Goal: Task Accomplishment & Management: Manage account settings

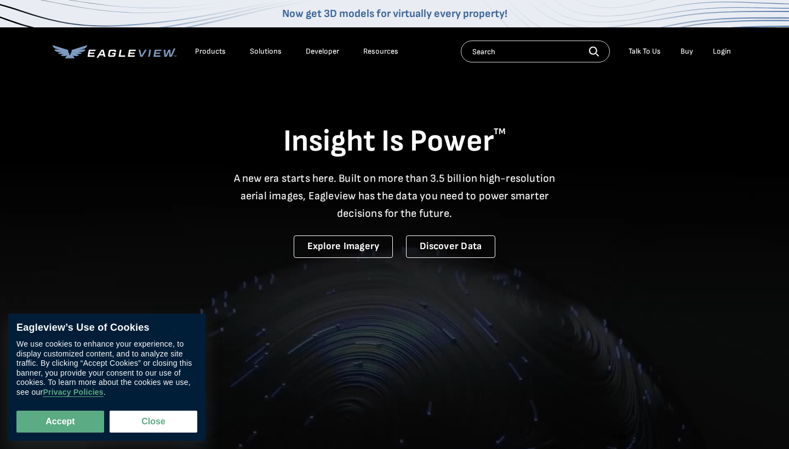
click at [729, 50] on div "Login" at bounding box center [722, 52] width 18 height 10
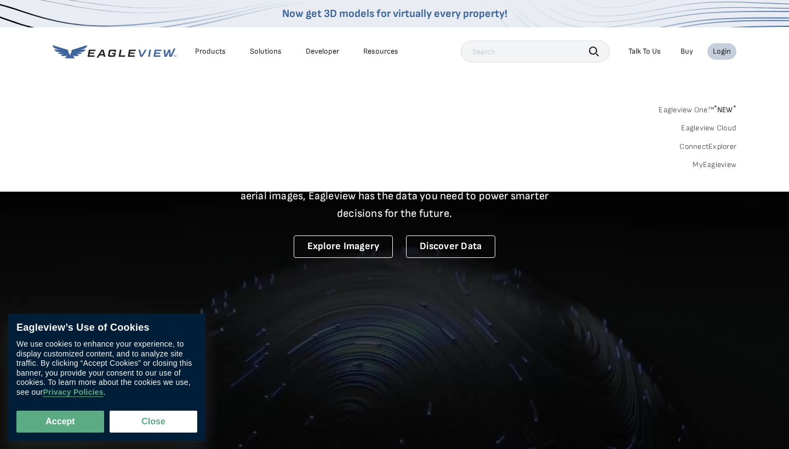
click at [722, 167] on link "MyEagleview" at bounding box center [715, 165] width 44 height 10
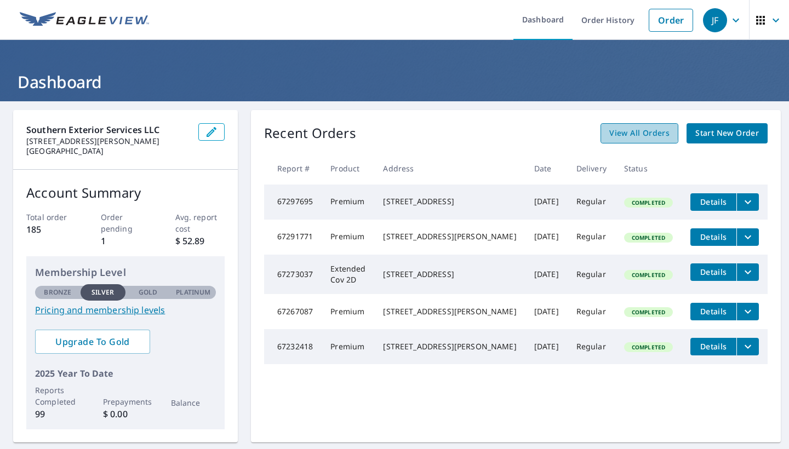
click at [627, 132] on span "View All Orders" at bounding box center [639, 134] width 60 height 14
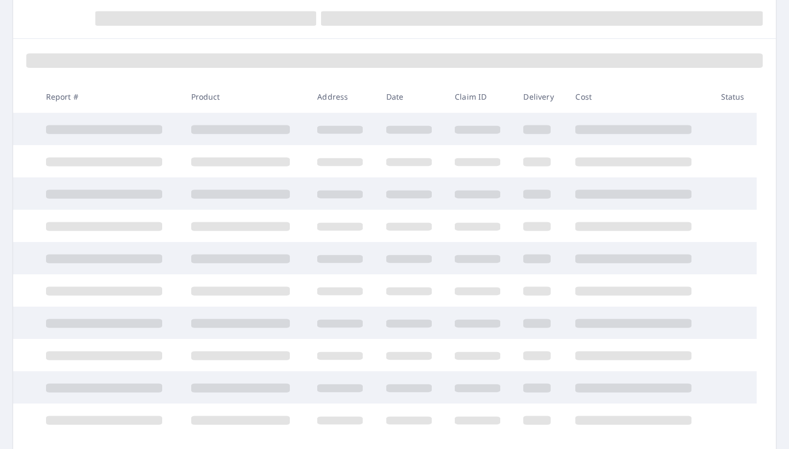
scroll to position [121, 0]
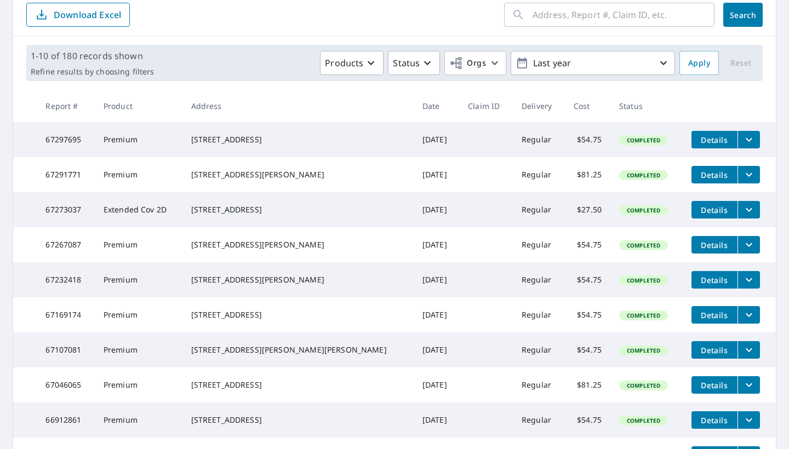
click at [750, 333] on td "Details" at bounding box center [729, 315] width 93 height 35
click at [742, 322] on icon "filesDropdownBtn-67169174" at bounding box center [748, 314] width 13 height 13
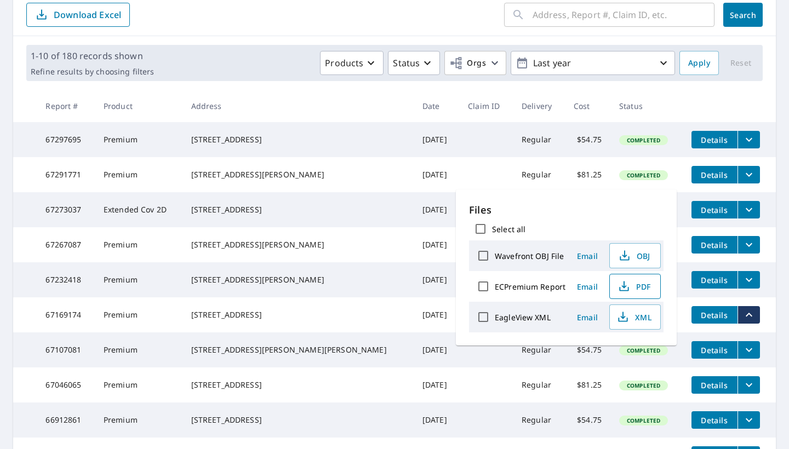
click at [643, 288] on span "PDF" at bounding box center [633, 286] width 35 height 13
